Goal: Information Seeking & Learning: Learn about a topic

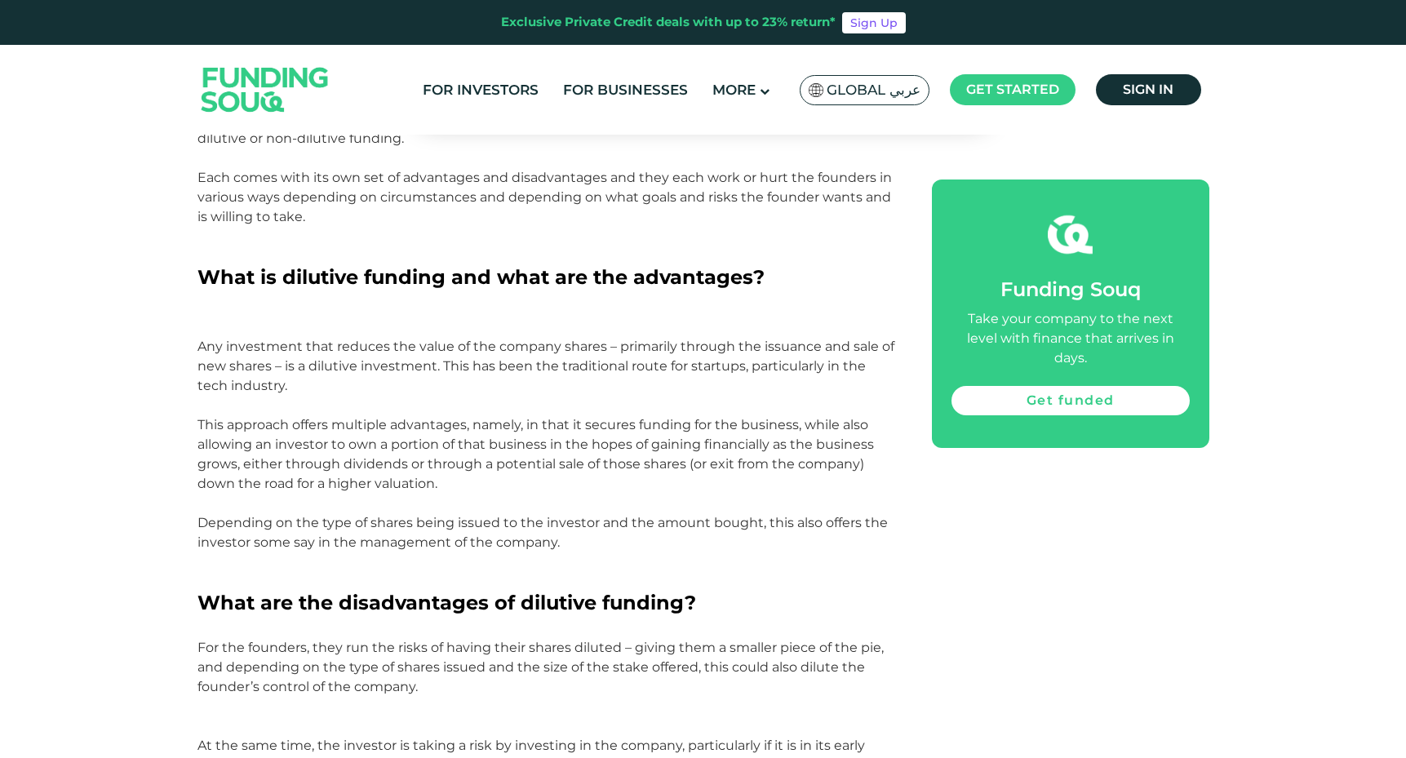
scroll to position [922, 0]
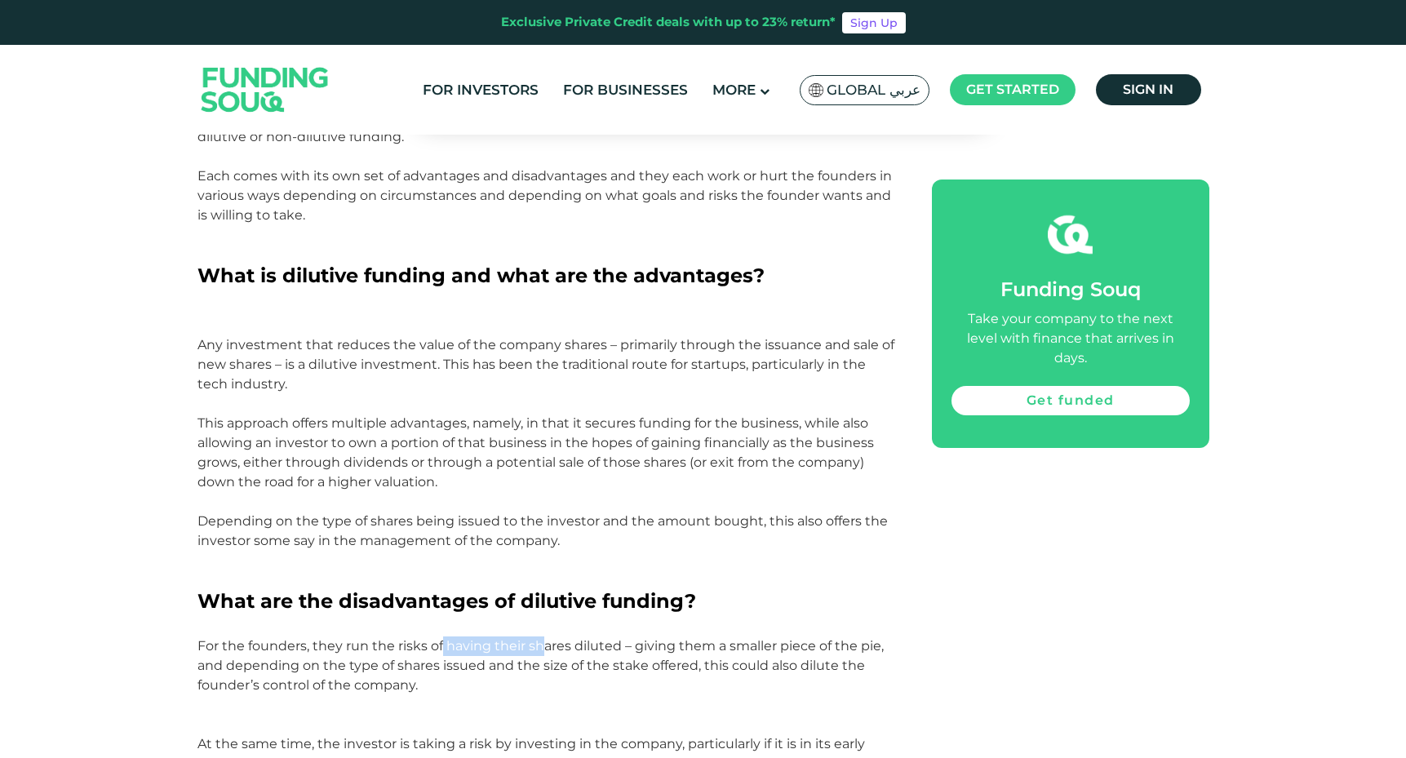
drag, startPoint x: 440, startPoint y: 650, endPoint x: 543, endPoint y: 647, distance: 102.9
click at [543, 647] on p "For the founders, they run the risks of having their shares diluted – giving th…" at bounding box center [546, 735] width 698 height 196
drag, startPoint x: 650, startPoint y: 652, endPoint x: 725, endPoint y: 652, distance: 75.1
click at [725, 652] on p "For the founders, they run the risks of having their shares diluted – giving th…" at bounding box center [546, 735] width 698 height 196
drag, startPoint x: 363, startPoint y: 665, endPoint x: 445, endPoint y: 665, distance: 81.6
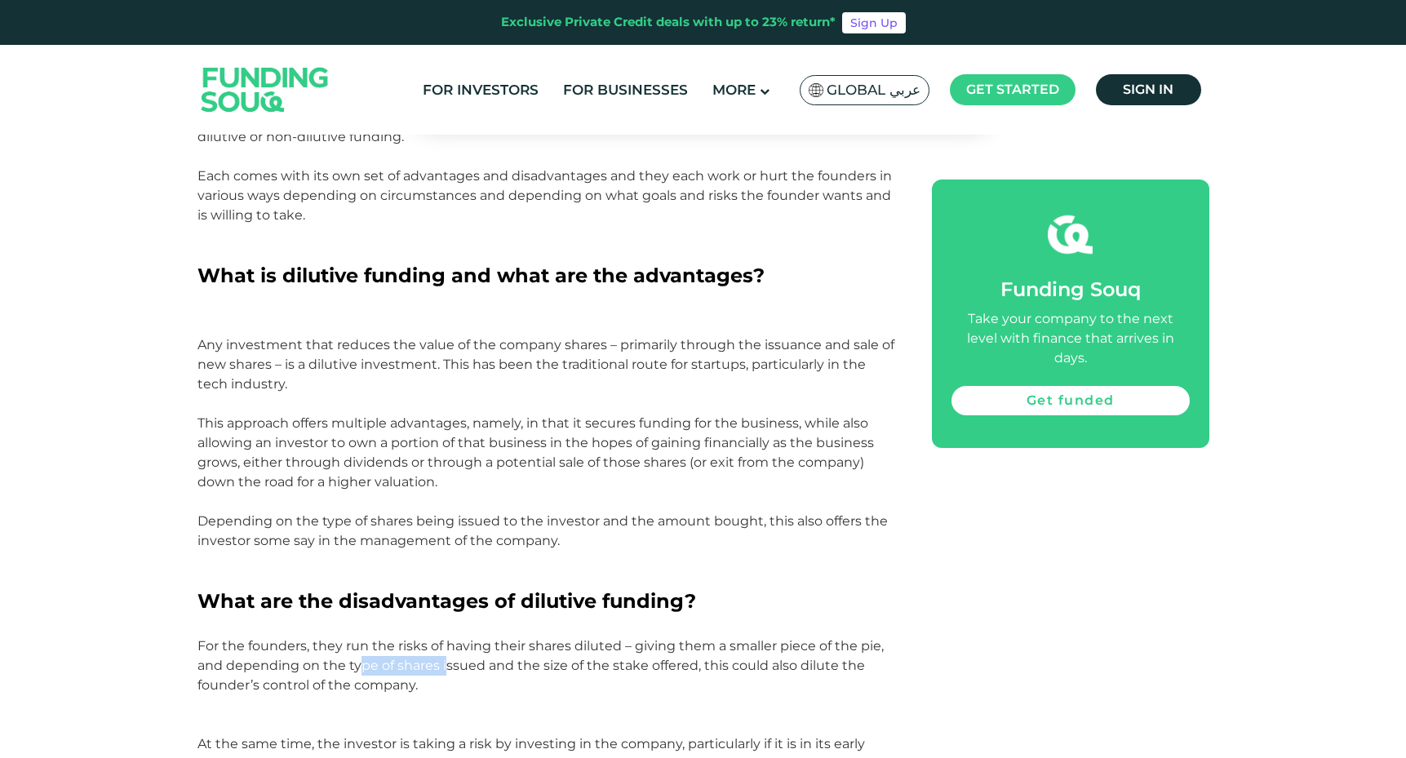
click at [445, 665] on p "For the founders, they run the risks of having their shares diluted – giving th…" at bounding box center [546, 735] width 698 height 196
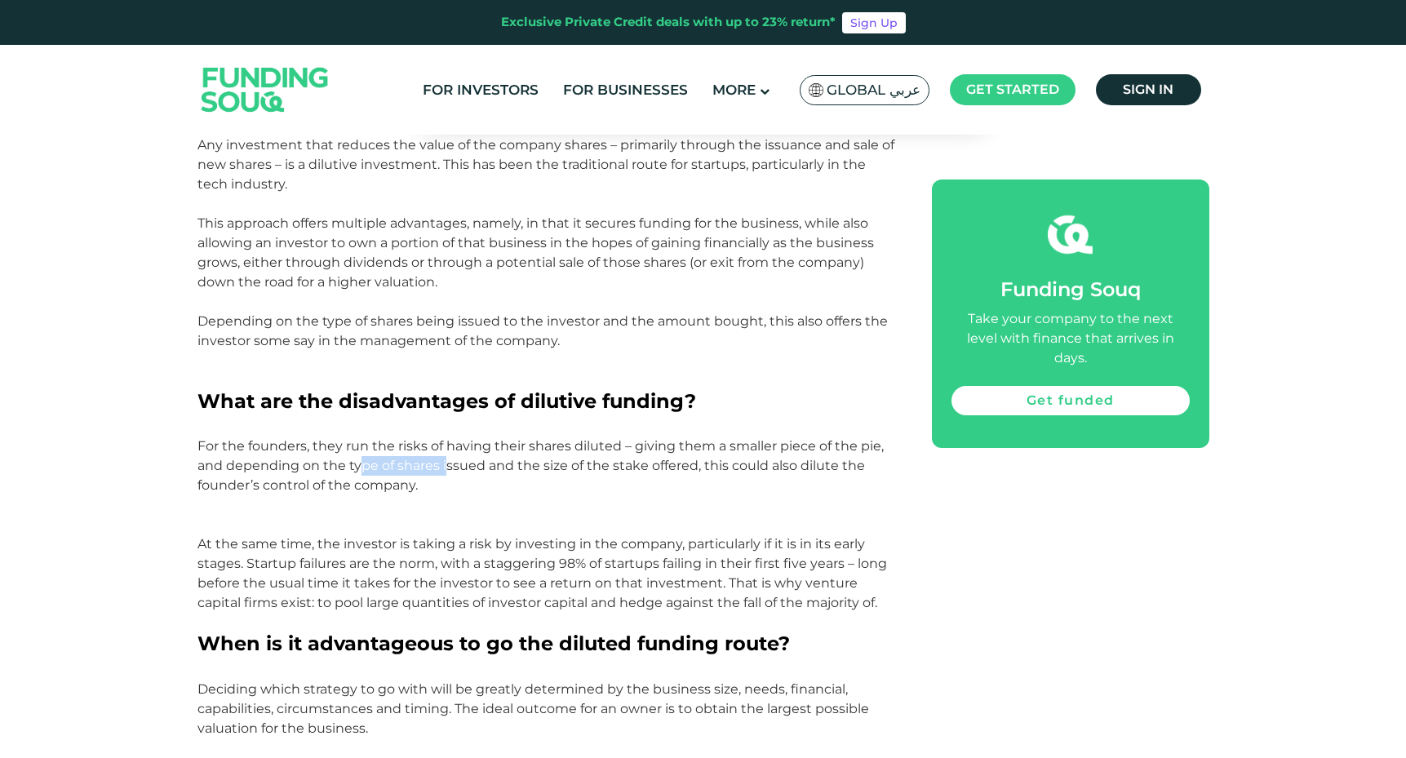
scroll to position [1142, 0]
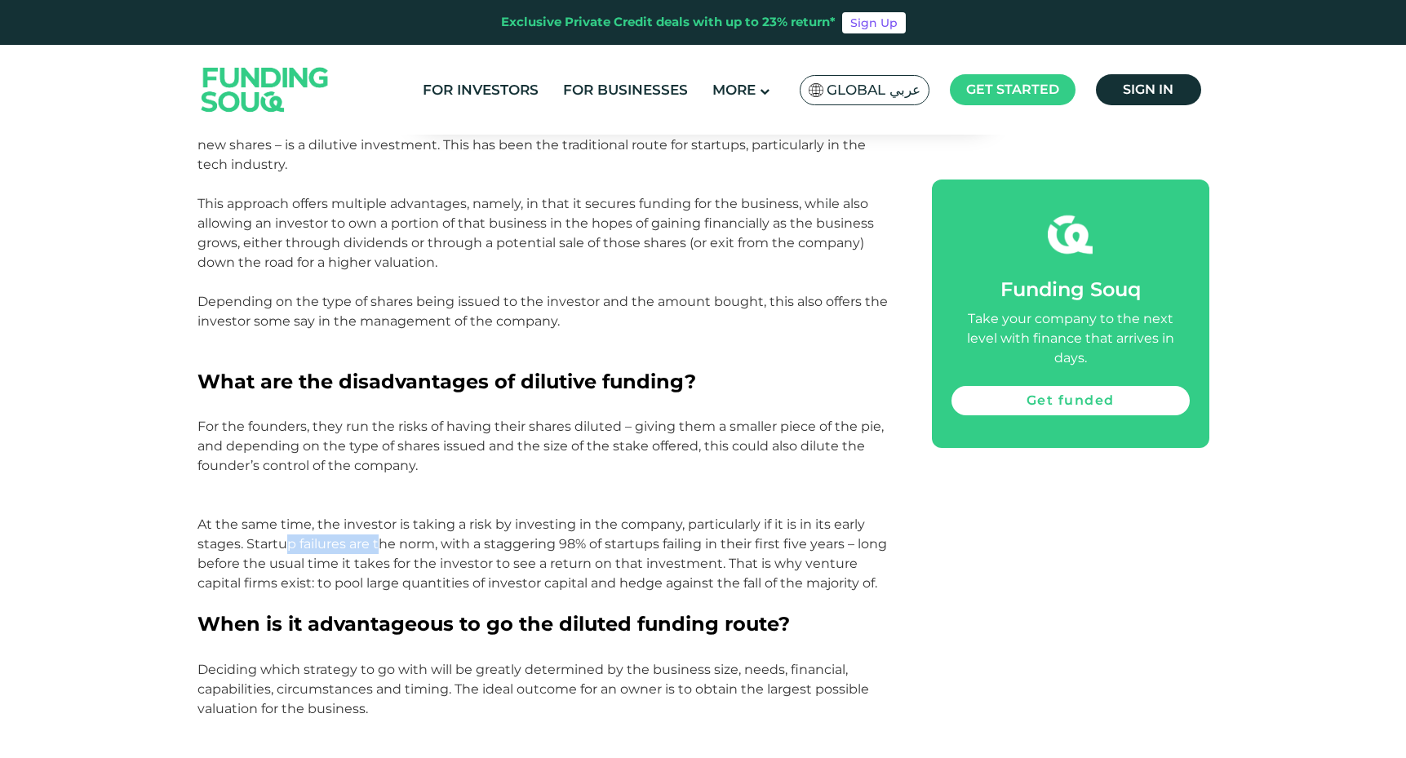
drag, startPoint x: 282, startPoint y: 547, endPoint x: 379, endPoint y: 547, distance: 97.1
click at [379, 547] on p "For the founders, they run the risks of having their shares diluted – giving th…" at bounding box center [546, 515] width 698 height 196
drag, startPoint x: 444, startPoint y: 541, endPoint x: 570, endPoint y: 539, distance: 126.5
click at [570, 539] on p "For the founders, they run the risks of having their shares diluted – giving th…" at bounding box center [546, 515] width 698 height 196
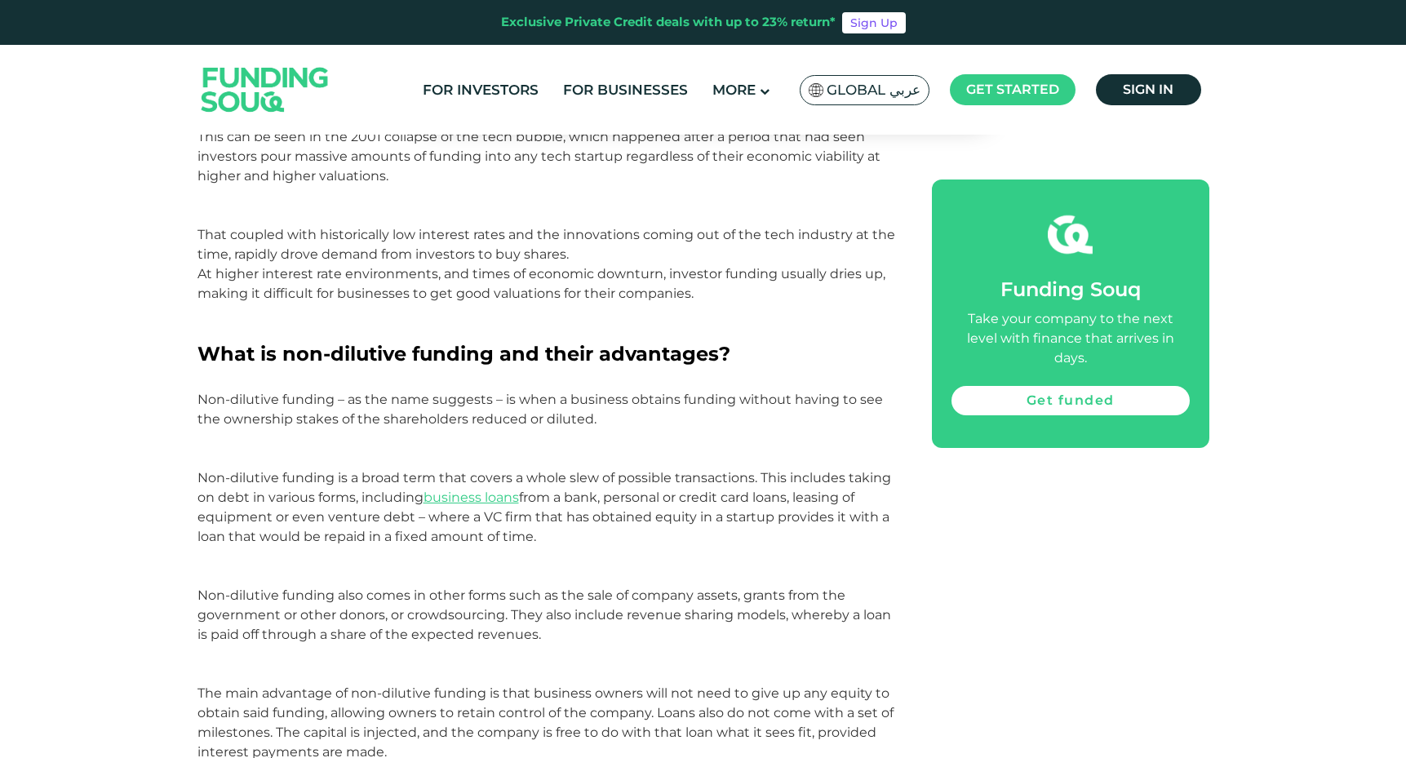
scroll to position [1871, 0]
